Goal: Ask a question

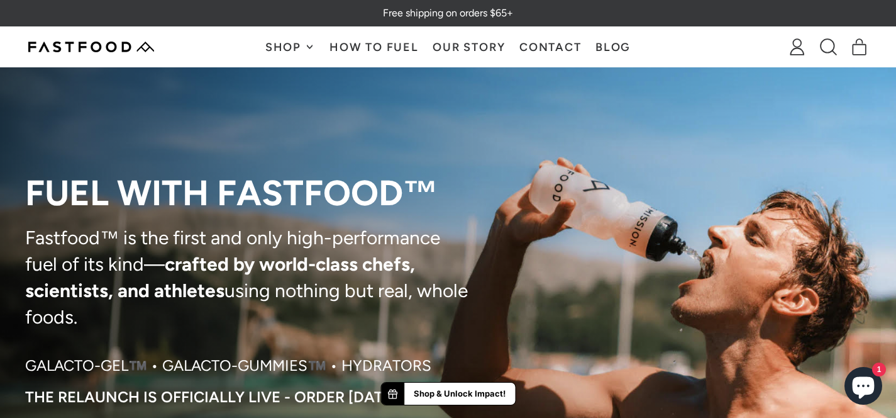
click at [866, 391] on icon "Chat window" at bounding box center [864, 388] width 22 height 22
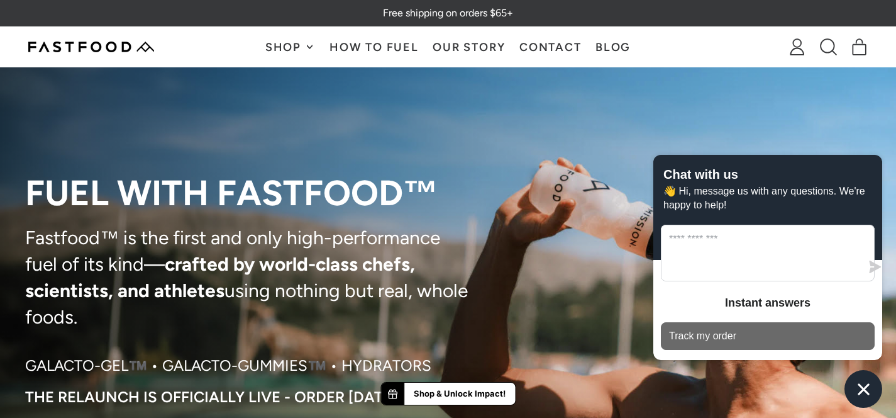
click at [742, 337] on button "Track my order" at bounding box center [768, 336] width 214 height 28
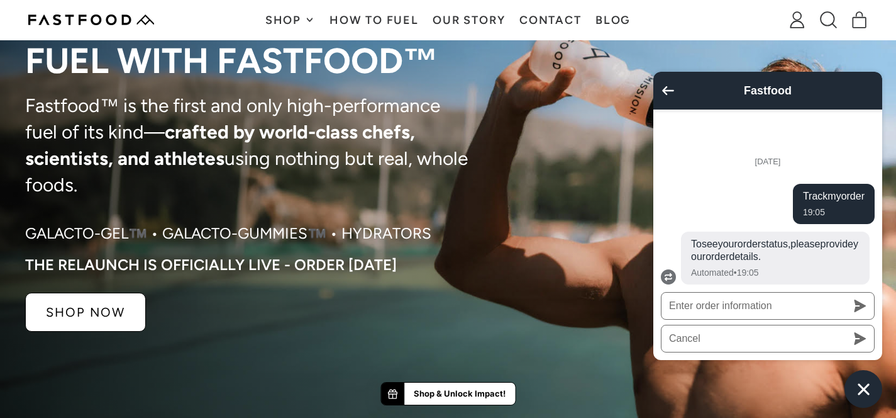
scroll to position [70, 0]
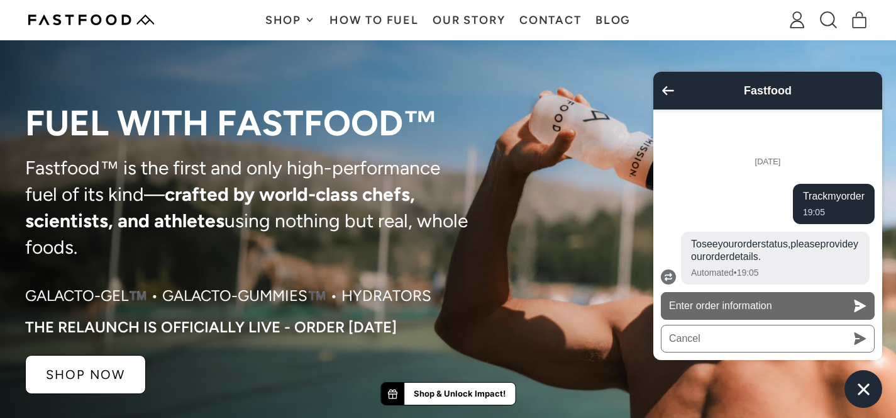
click at [861, 310] on icon "button" at bounding box center [860, 305] width 13 height 13
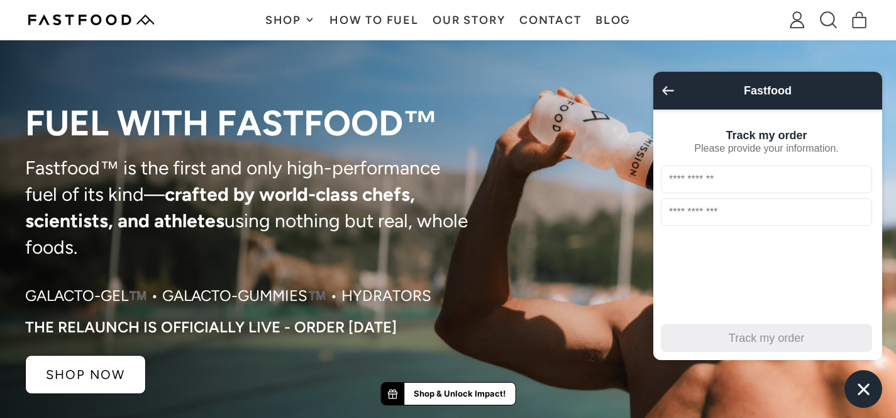
click at [669, 87] on icon "Go back to the main screen" at bounding box center [668, 90] width 12 height 9
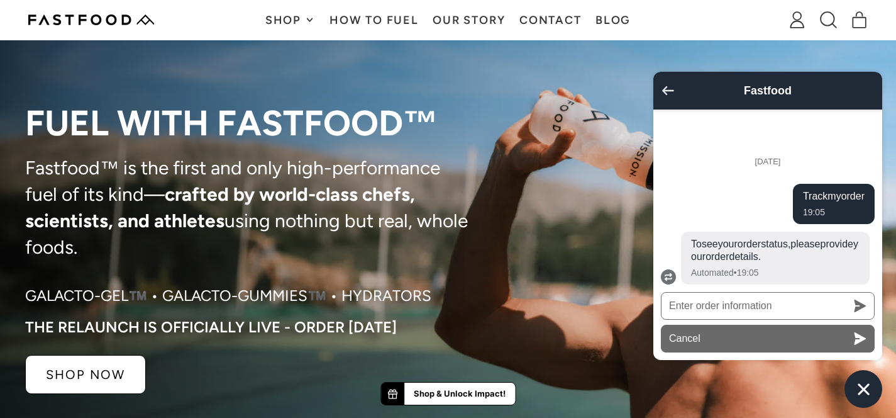
click at [792, 343] on button "Cancel" at bounding box center [768, 339] width 214 height 28
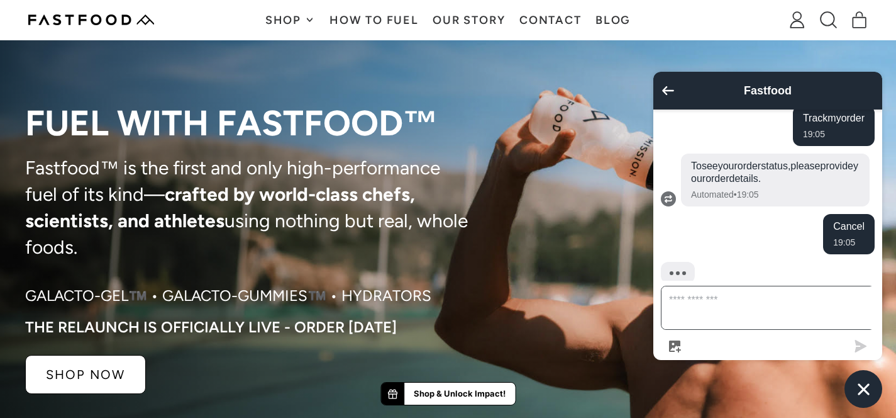
click at [754, 320] on textarea "Message us" at bounding box center [776, 307] width 228 height 43
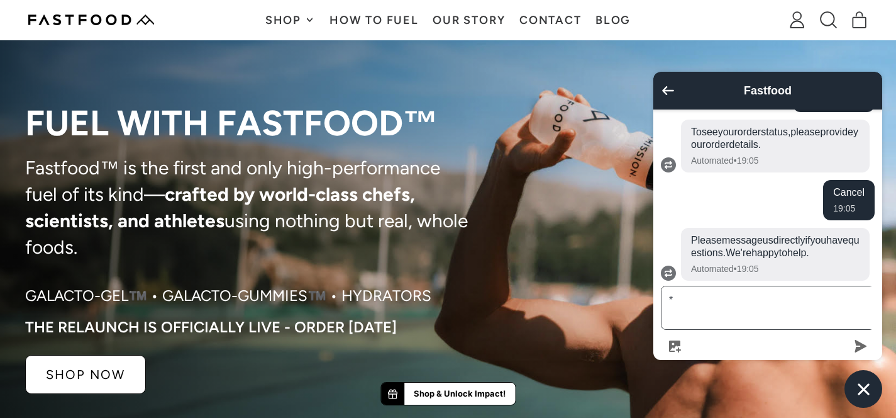
type textarea "**"
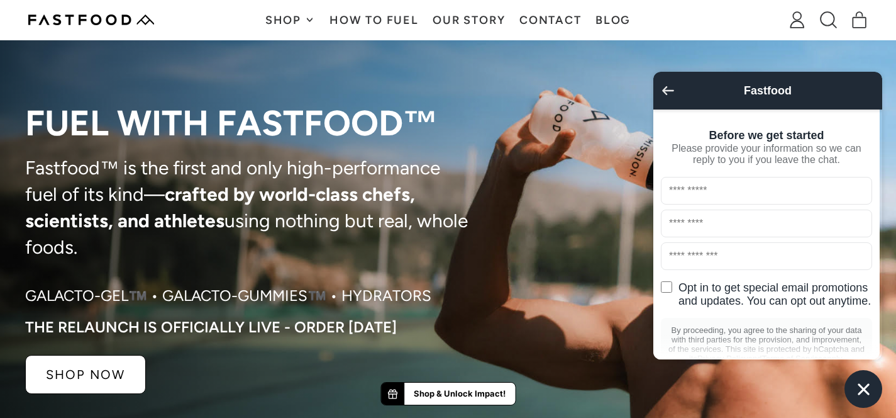
click at [663, 91] on icon "Go back to the main screen" at bounding box center [668, 90] width 12 height 9
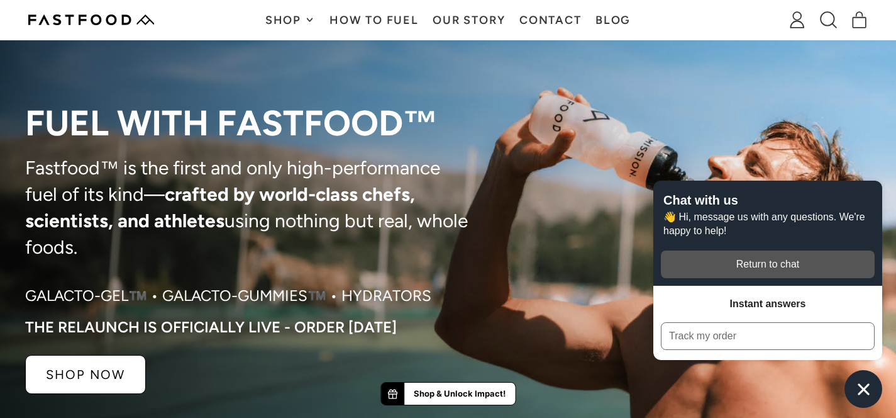
click at [862, 384] on icon "Chat window" at bounding box center [864, 389] width 20 height 20
